Goal: Information Seeking & Learning: Learn about a topic

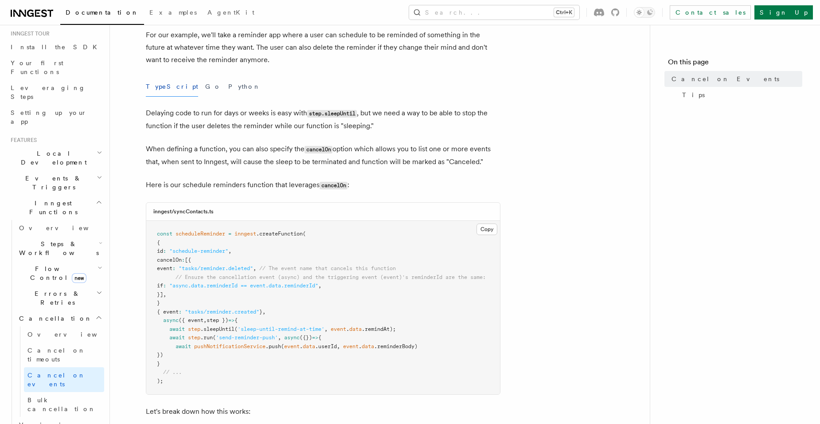
scroll to position [89, 0]
drag, startPoint x: 505, startPoint y: 446, endPoint x: 739, endPoint y: 446, distance: 233.2
click at [739, 423] on html "Documentation Examples AgentKit Search... Ctrl+K Contact sales Sign Up Search..…" at bounding box center [410, 416] width 820 height 1010
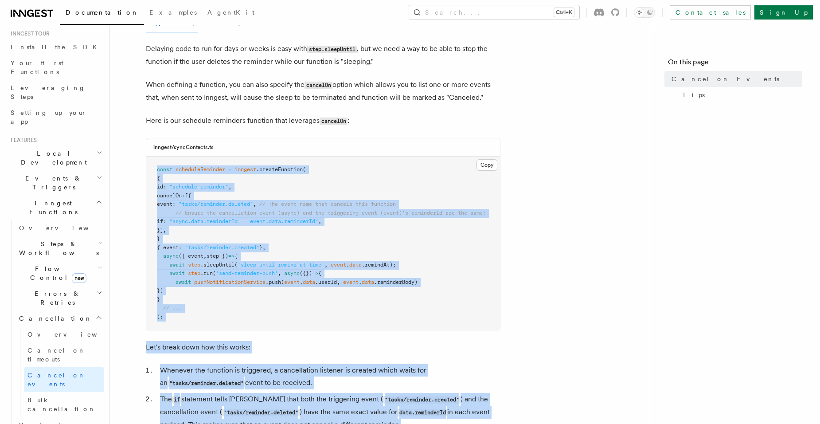
scroll to position [0, 6]
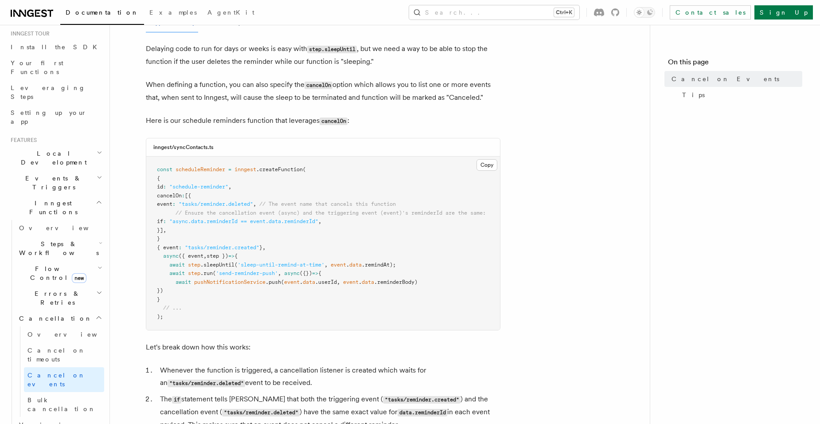
drag, startPoint x: 690, startPoint y: 313, endPoint x: 708, endPoint y: 300, distance: 21.9
click at [690, 312] on nav "On this page Cancel on Events Tips" at bounding box center [735, 224] width 170 height 399
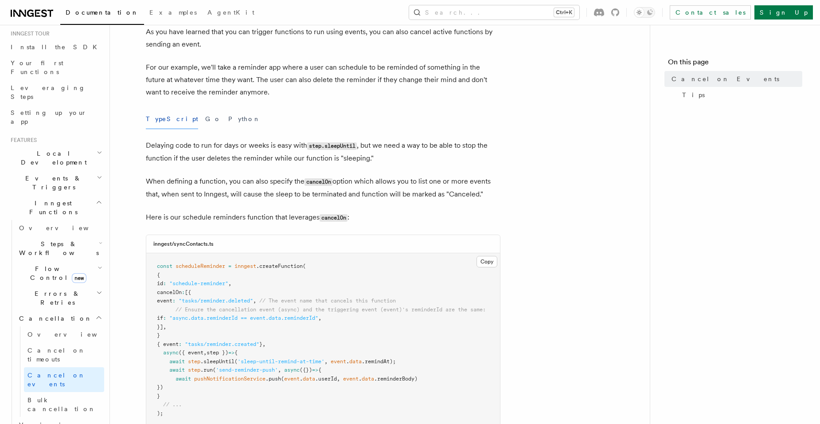
scroll to position [0, 0]
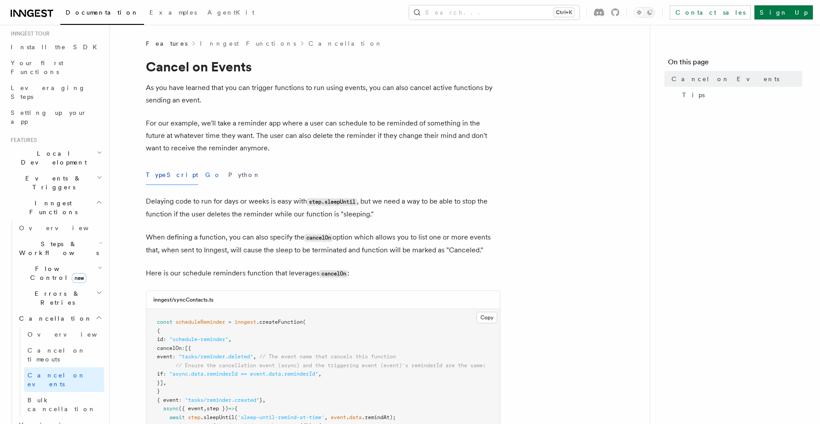
click at [205, 176] on button "Go" at bounding box center [213, 175] width 16 height 20
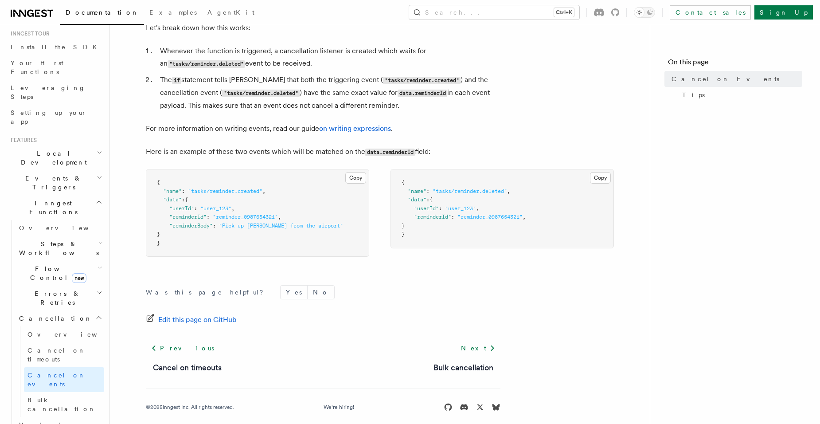
scroll to position [576, 0]
click at [73, 273] on span "new" at bounding box center [79, 278] width 15 height 10
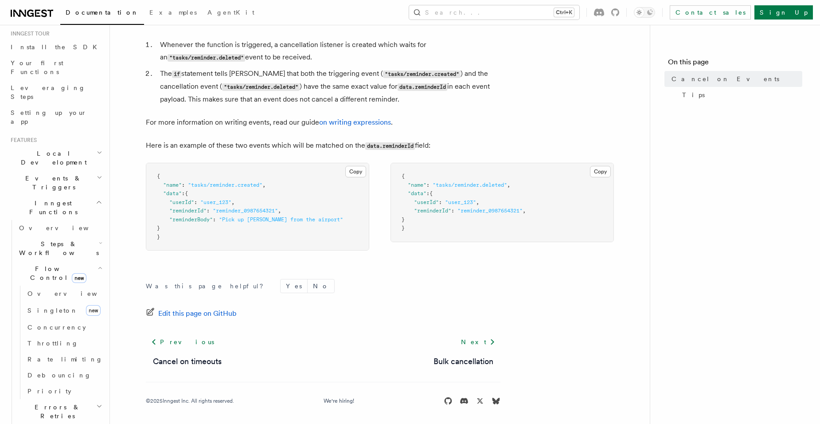
scroll to position [584, 0]
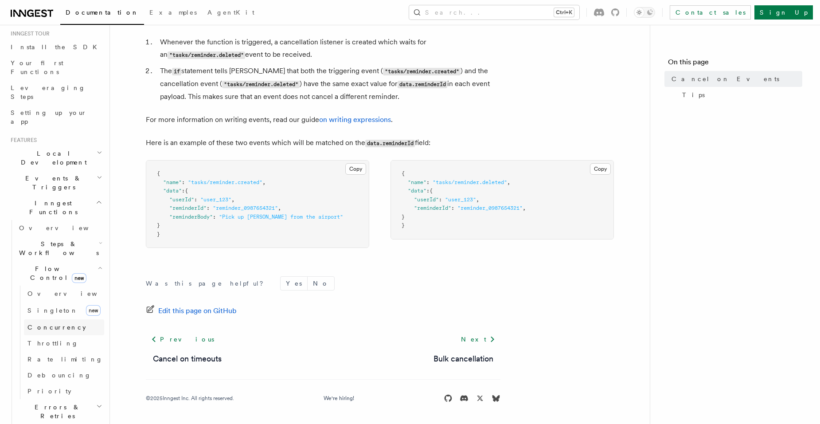
click at [60, 324] on span "Concurrency" at bounding box center [56, 327] width 59 height 7
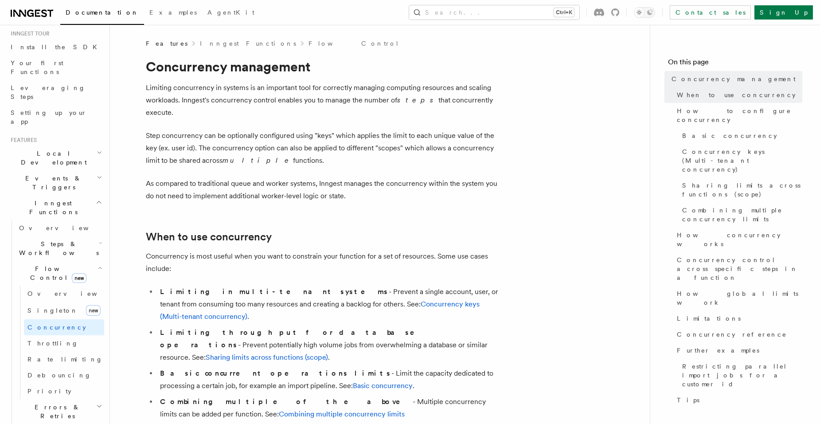
click at [35, 149] on span "Local Development" at bounding box center [52, 158] width 90 height 18
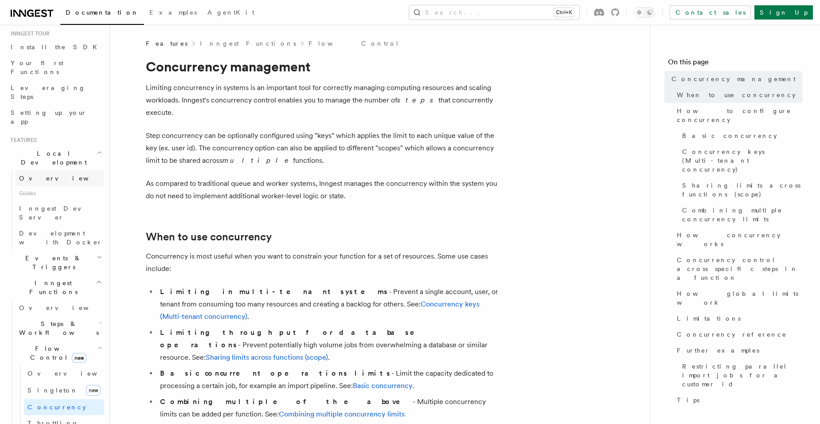
click at [35, 174] on span "Overview" at bounding box center [64, 178] width 91 height 9
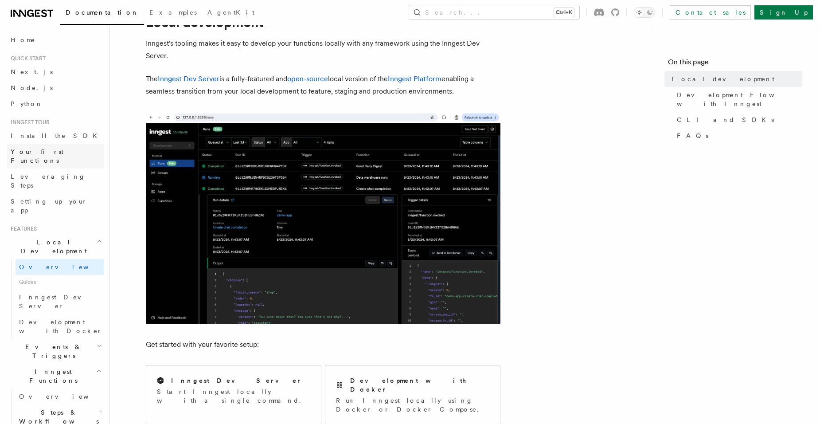
click at [51, 149] on span "Your first Functions" at bounding box center [37, 156] width 53 height 16
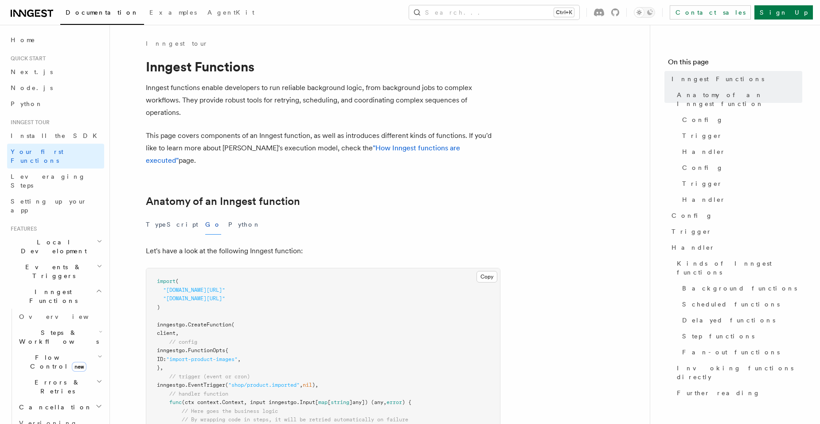
scroll to position [44, 0]
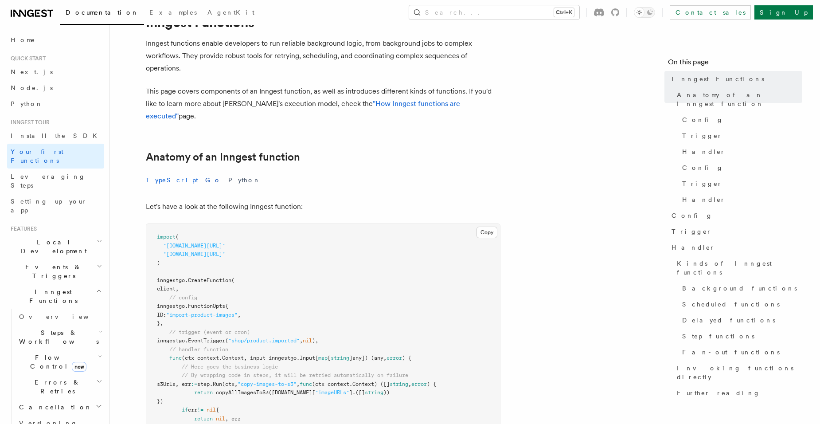
click at [171, 175] on button "TypeScript" at bounding box center [172, 180] width 52 height 20
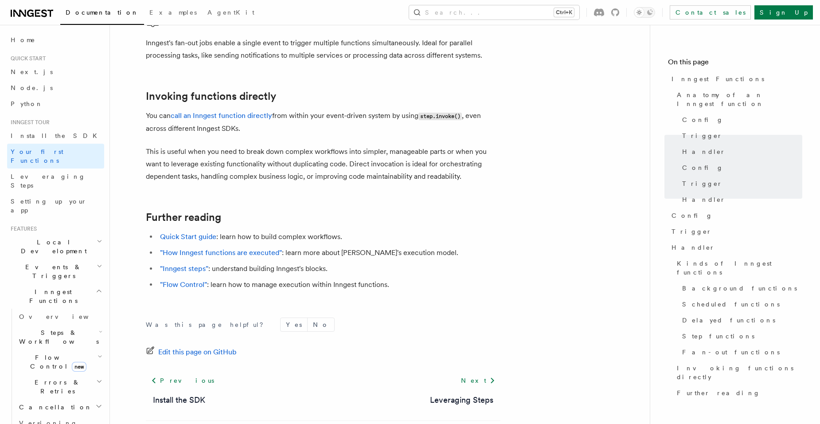
scroll to position [1749, 0]
